Goal: Find specific page/section

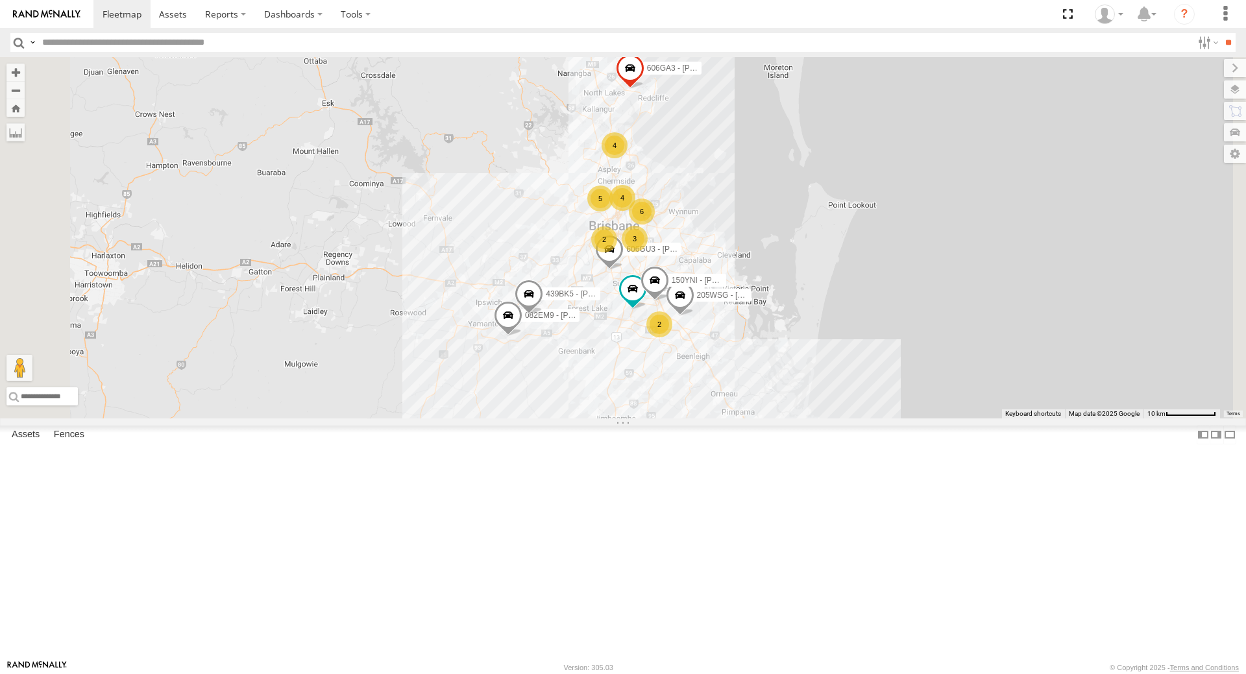
click at [161, 43] on input "text" at bounding box center [615, 42] width 1156 height 19
type input "*"
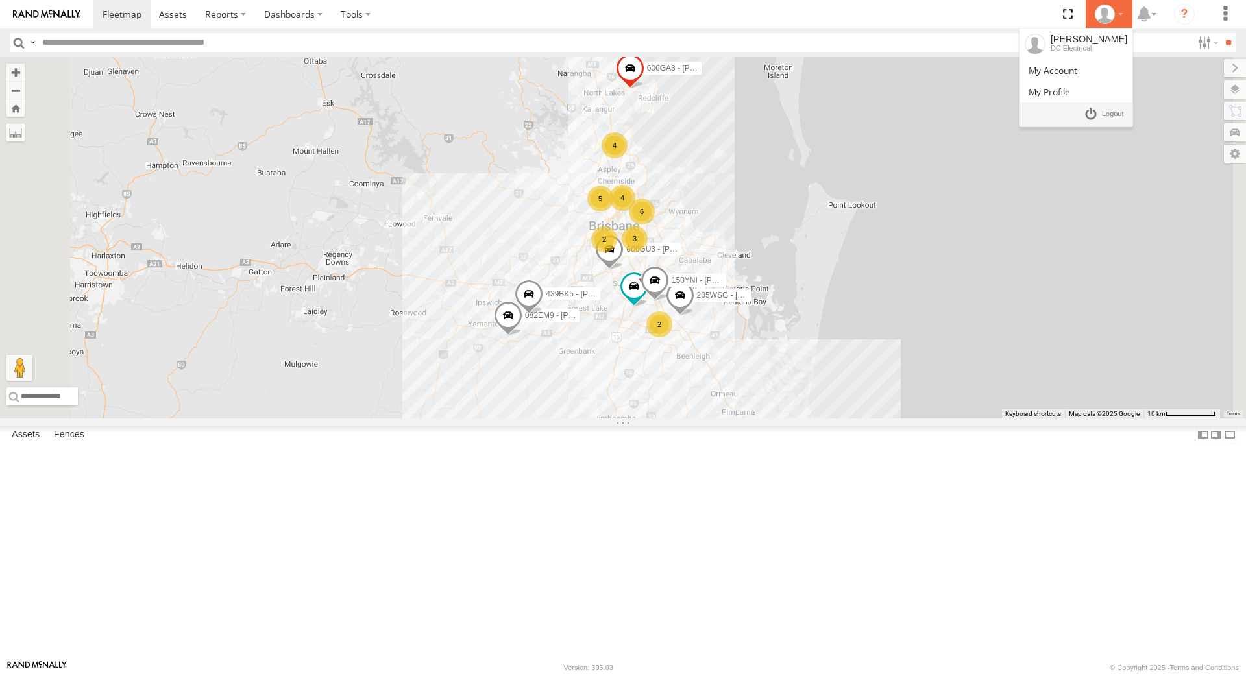
click at [1120, 8] on div at bounding box center [1110, 14] width 38 height 19
click at [1108, 64] on link at bounding box center [1076, 70] width 113 height 21
